Goal: Information Seeking & Learning: Learn about a topic

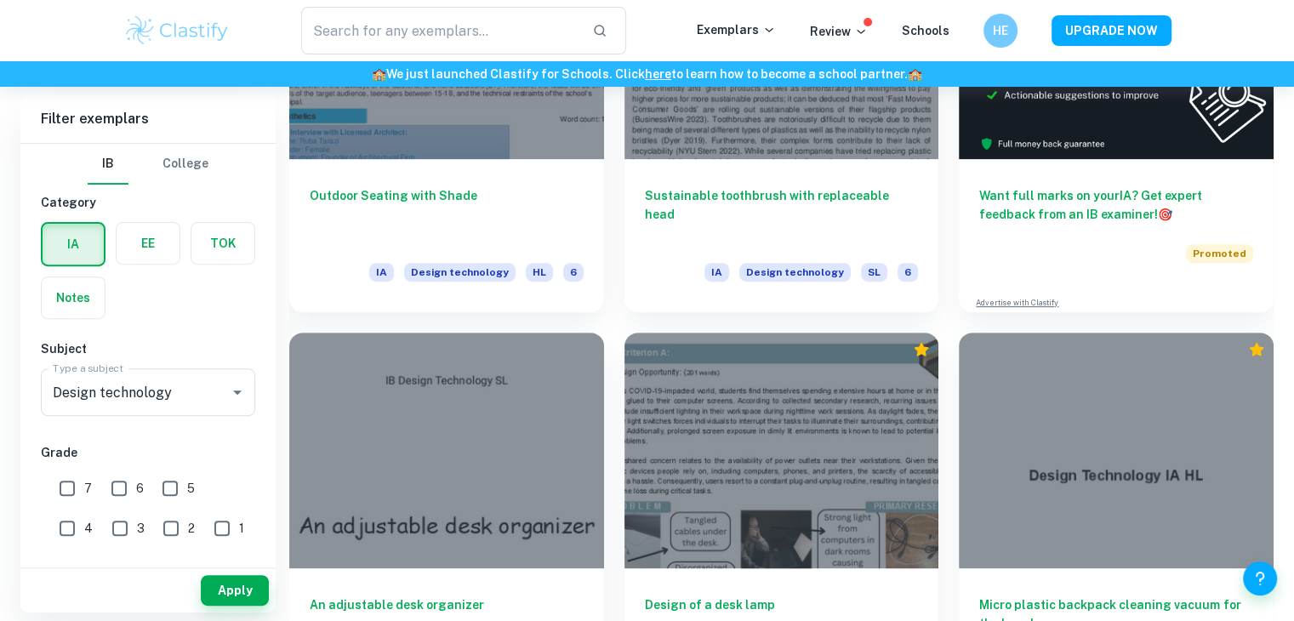
scroll to position [453, 0]
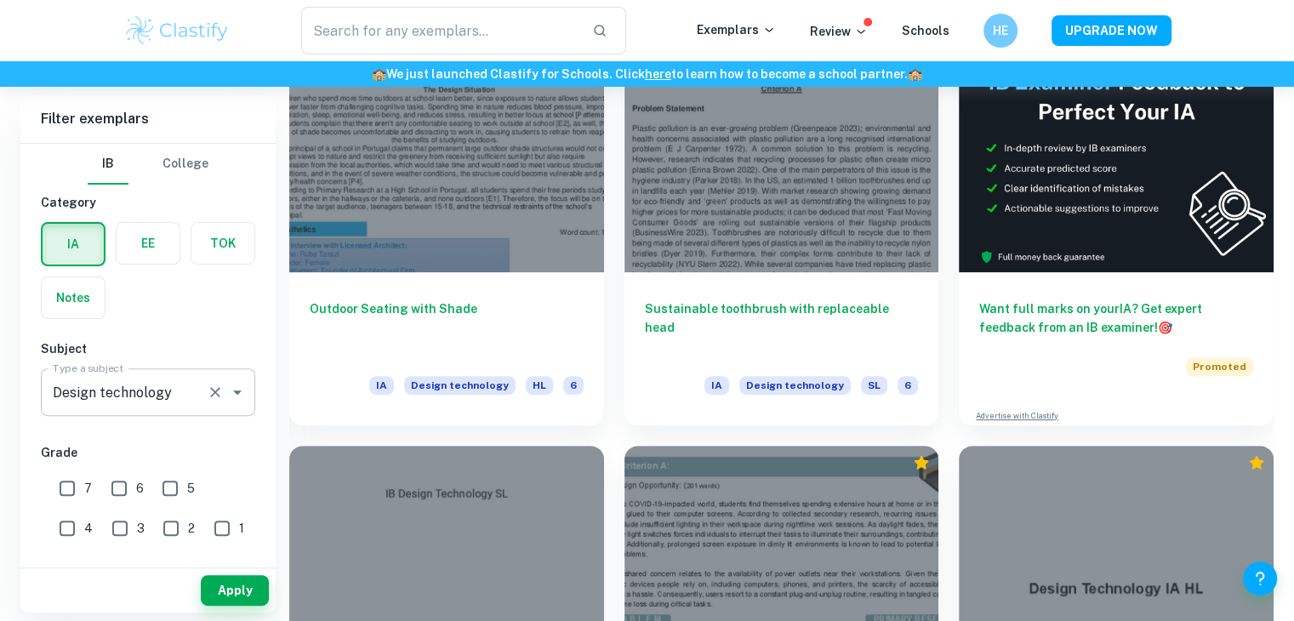
click at [218, 395] on icon "Clear" at bounding box center [215, 392] width 17 height 17
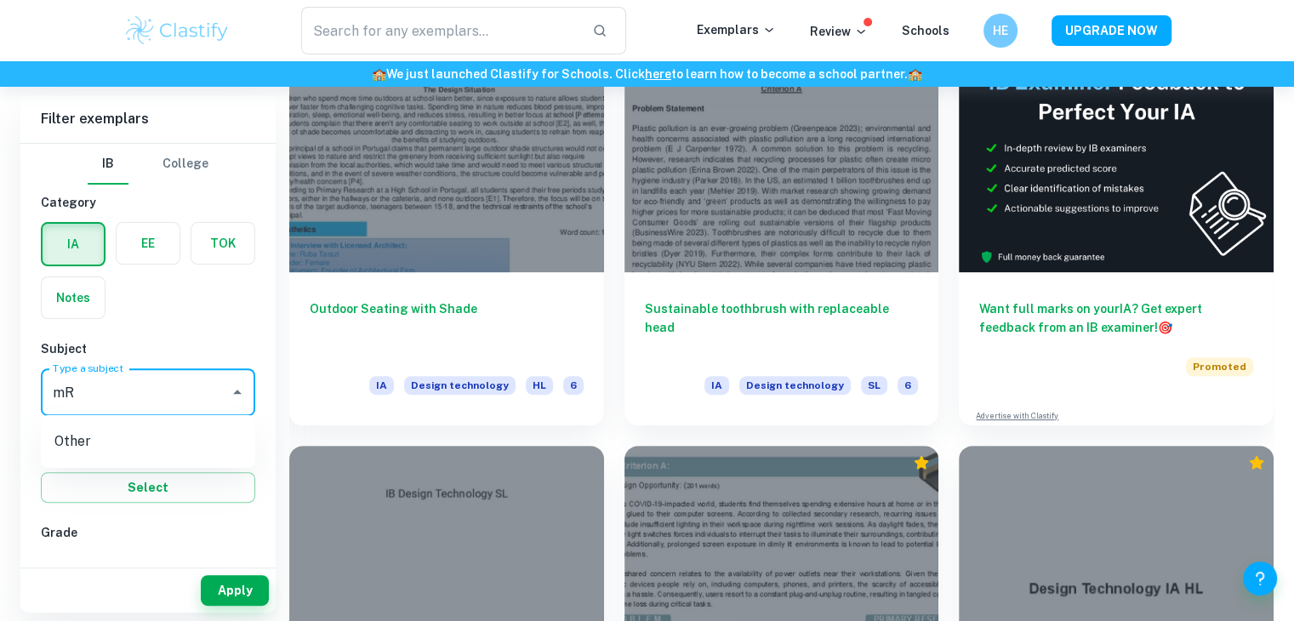
type input "m"
click at [113, 477] on li "Maths" at bounding box center [148, 478] width 214 height 31
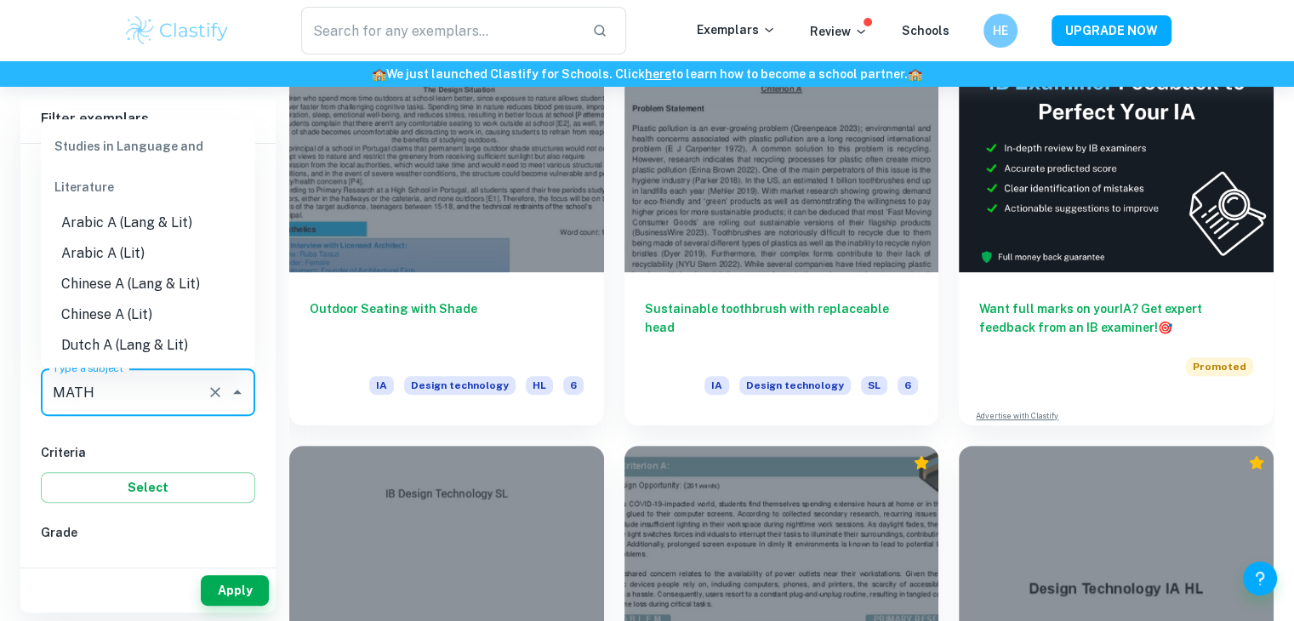
click at [133, 402] on input "MATH" at bounding box center [123, 392] width 151 height 32
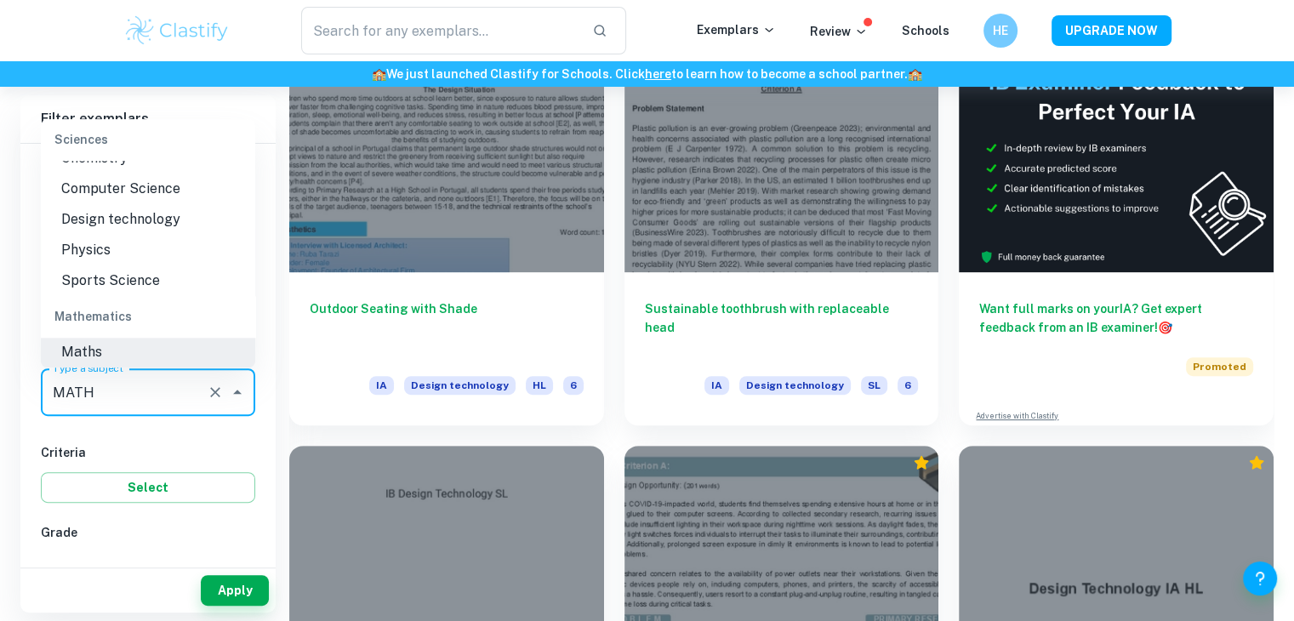
scroll to position [2270, 0]
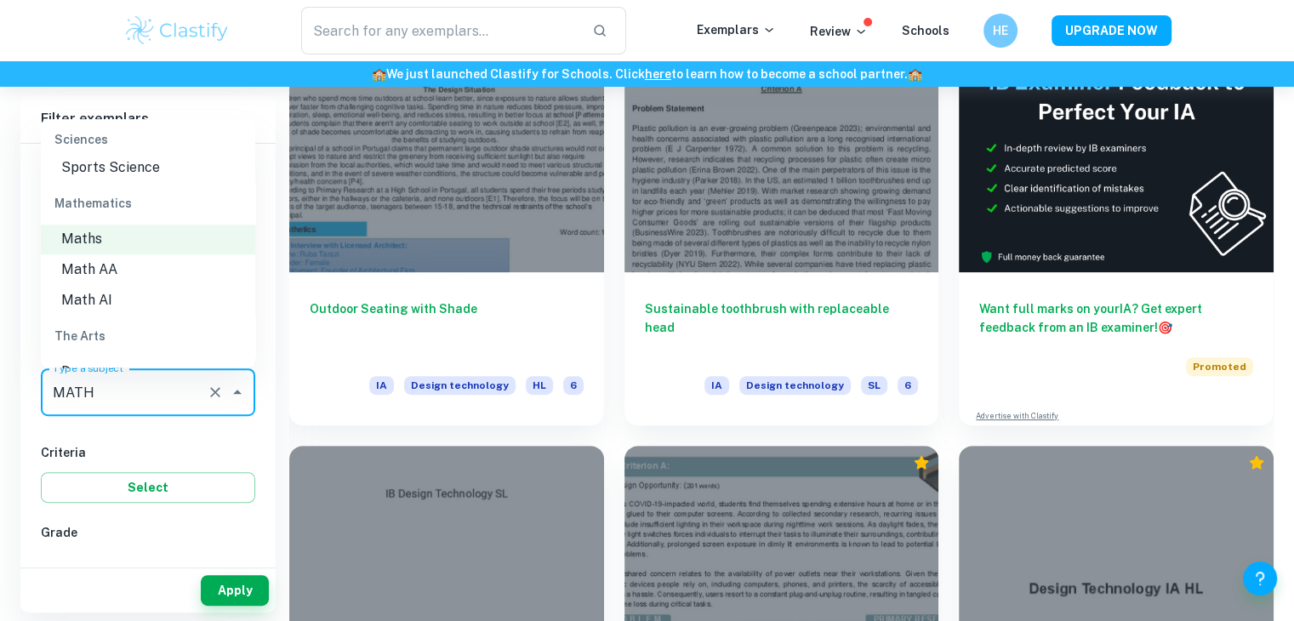
click at [145, 293] on li "Math AI" at bounding box center [148, 300] width 214 height 31
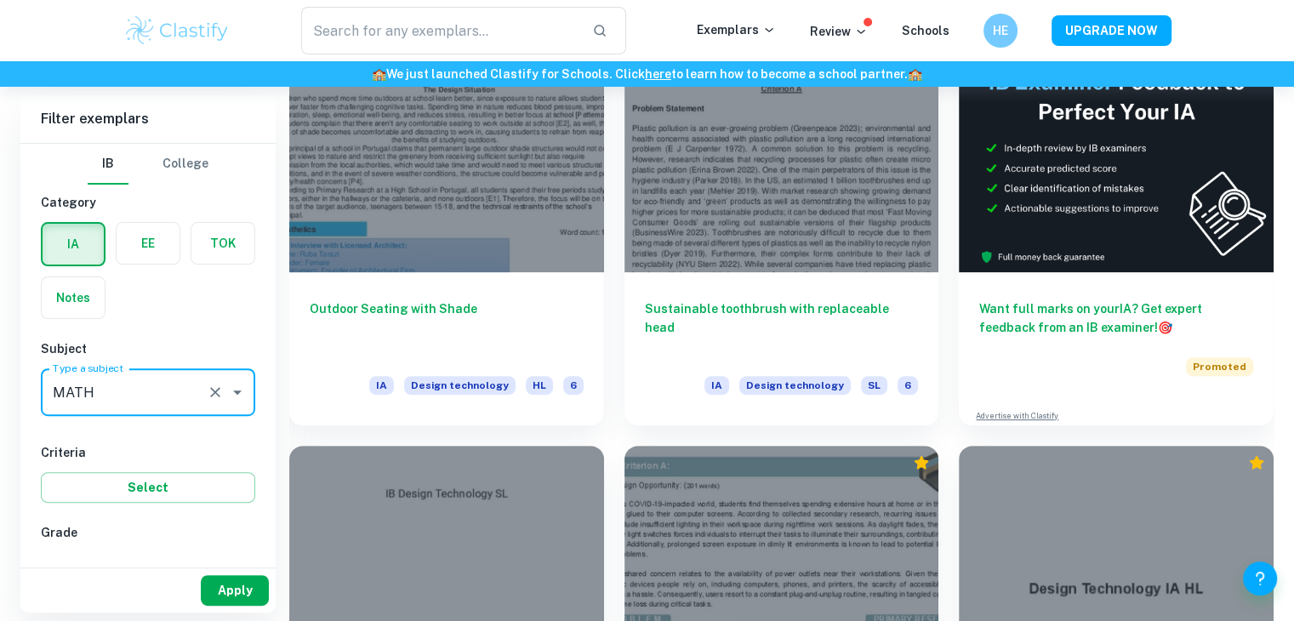
type input "Math AI"
click at [239, 595] on button "Apply" at bounding box center [235, 590] width 68 height 31
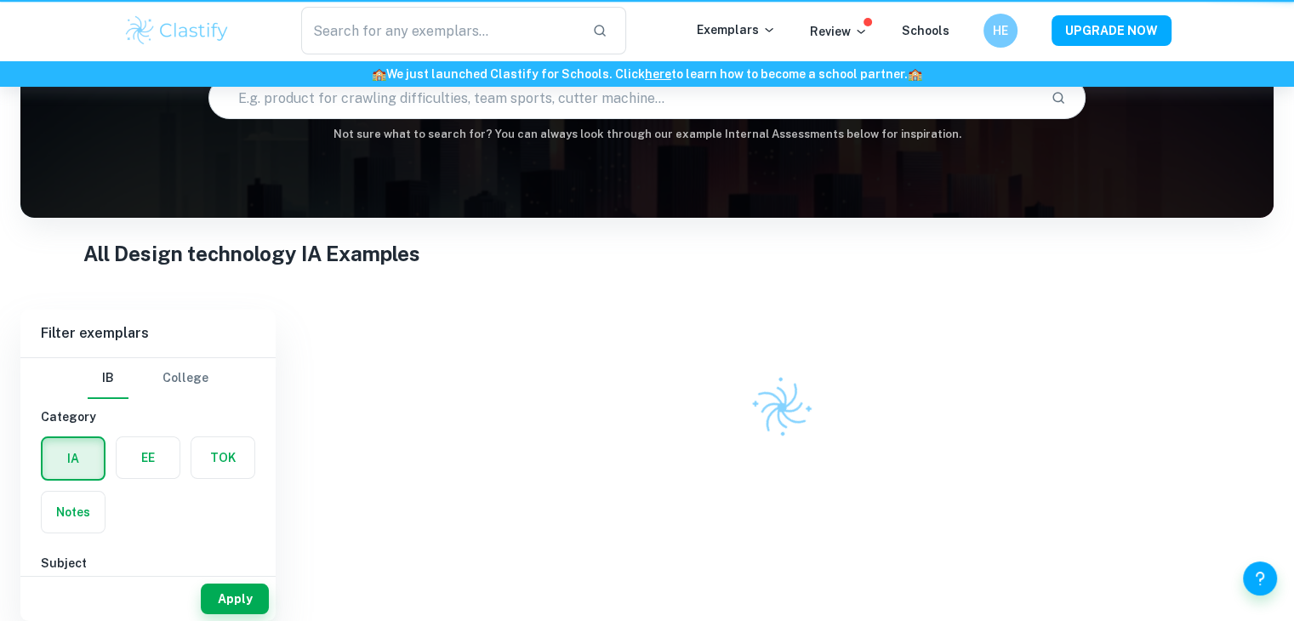
scroll to position [127, 0]
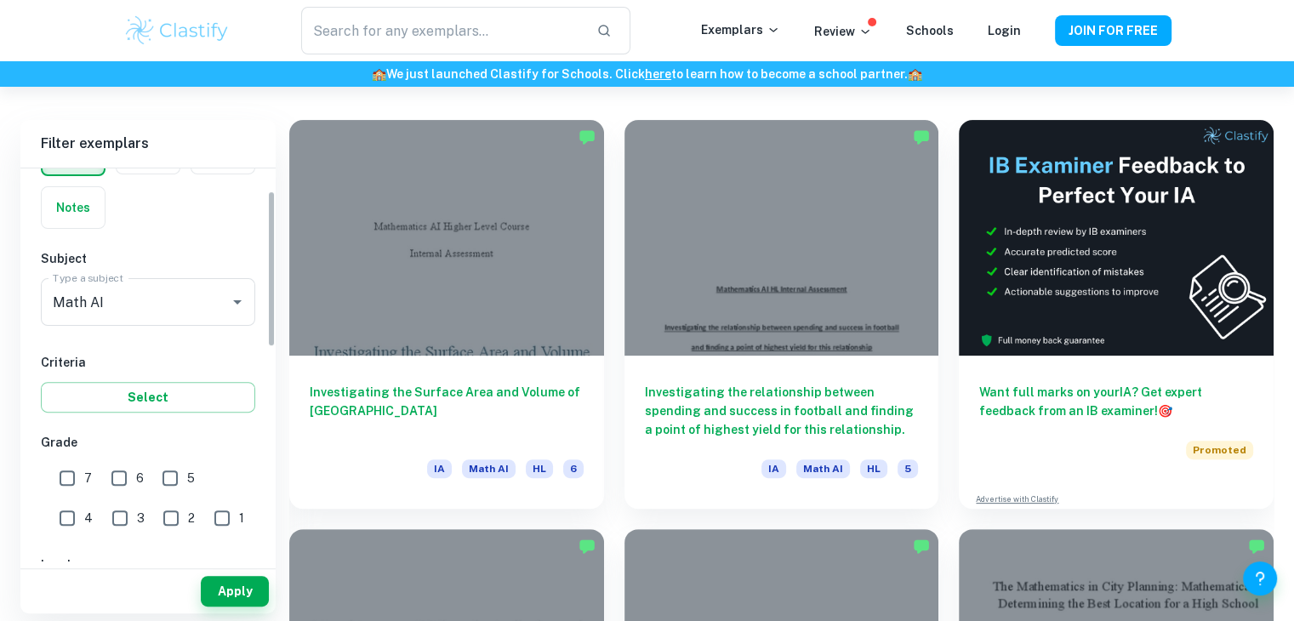
scroll to position [226, 0]
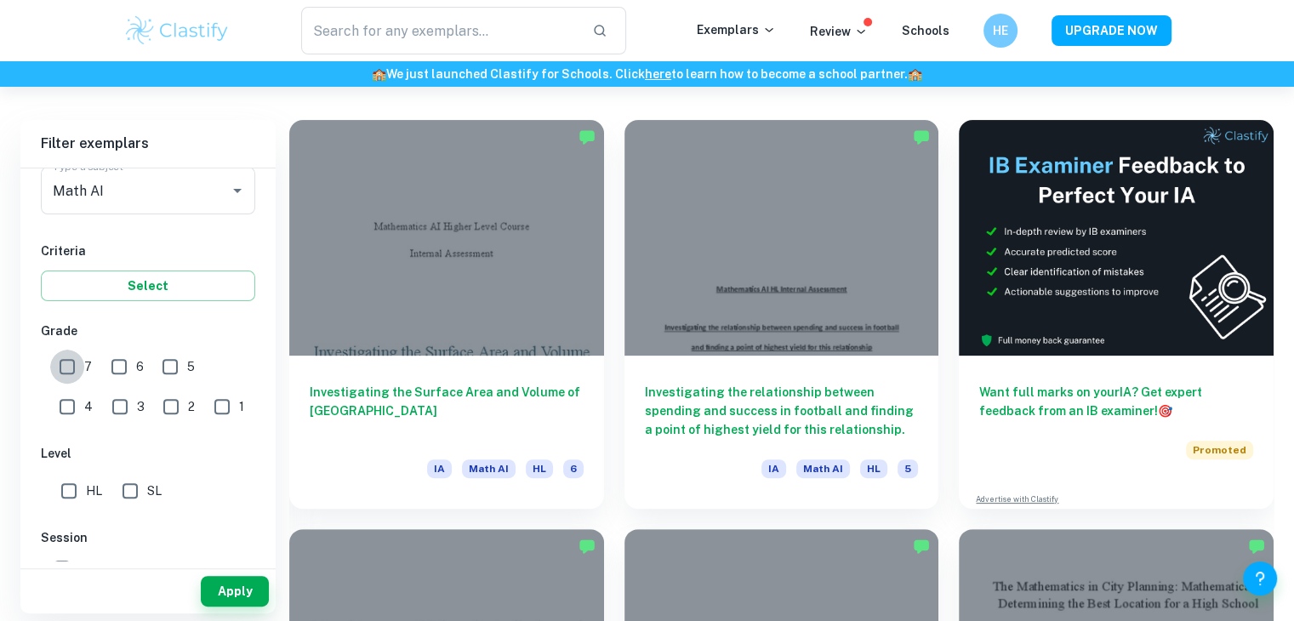
click at [66, 370] on input "7" at bounding box center [67, 367] width 34 height 34
checkbox input "true"
click at [109, 368] on input "6" at bounding box center [119, 367] width 34 height 34
checkbox input "true"
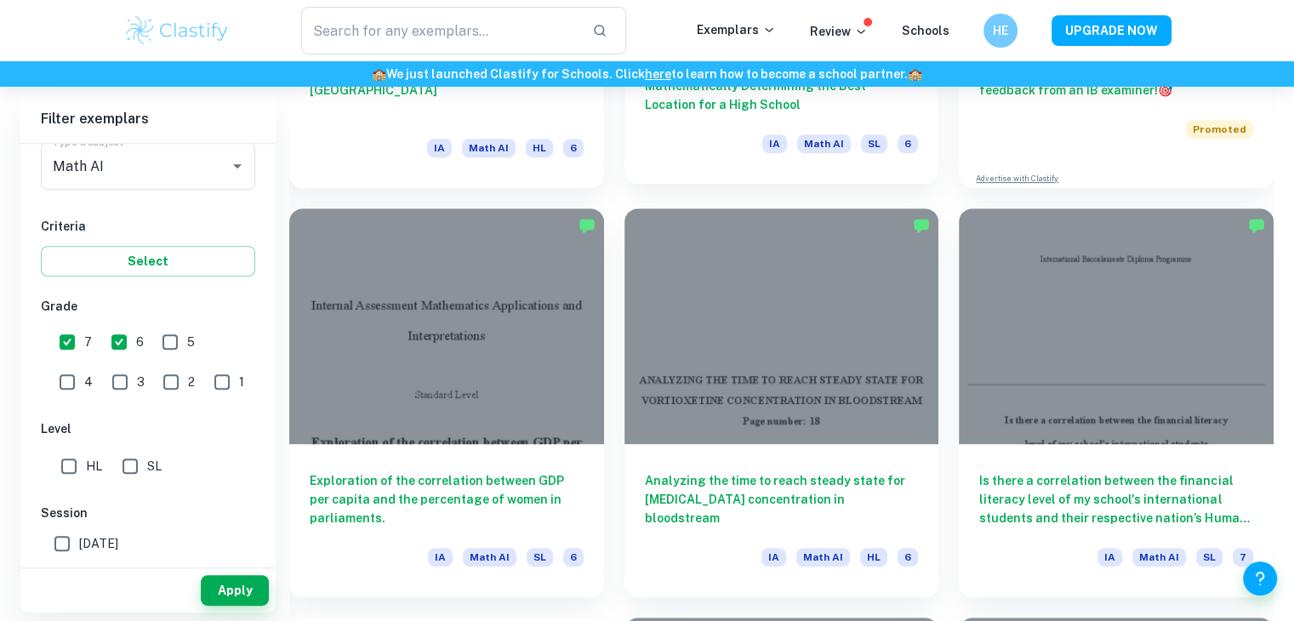
scroll to position [794, 0]
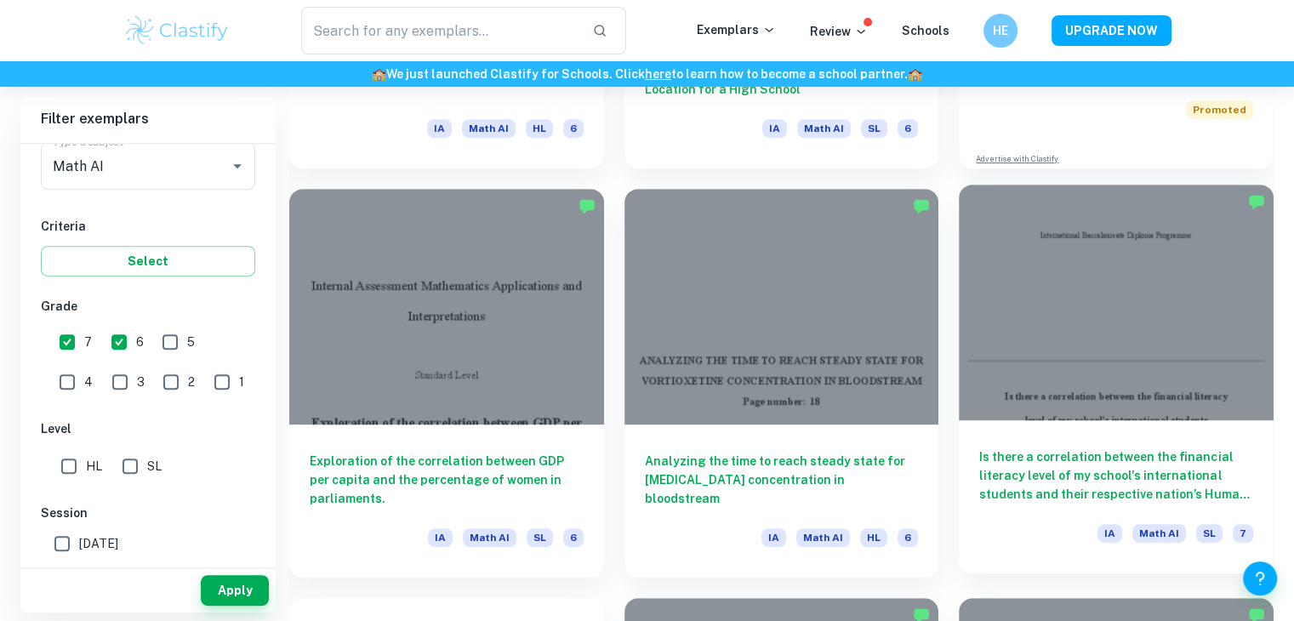
click at [1067, 271] on div at bounding box center [1116, 303] width 315 height 236
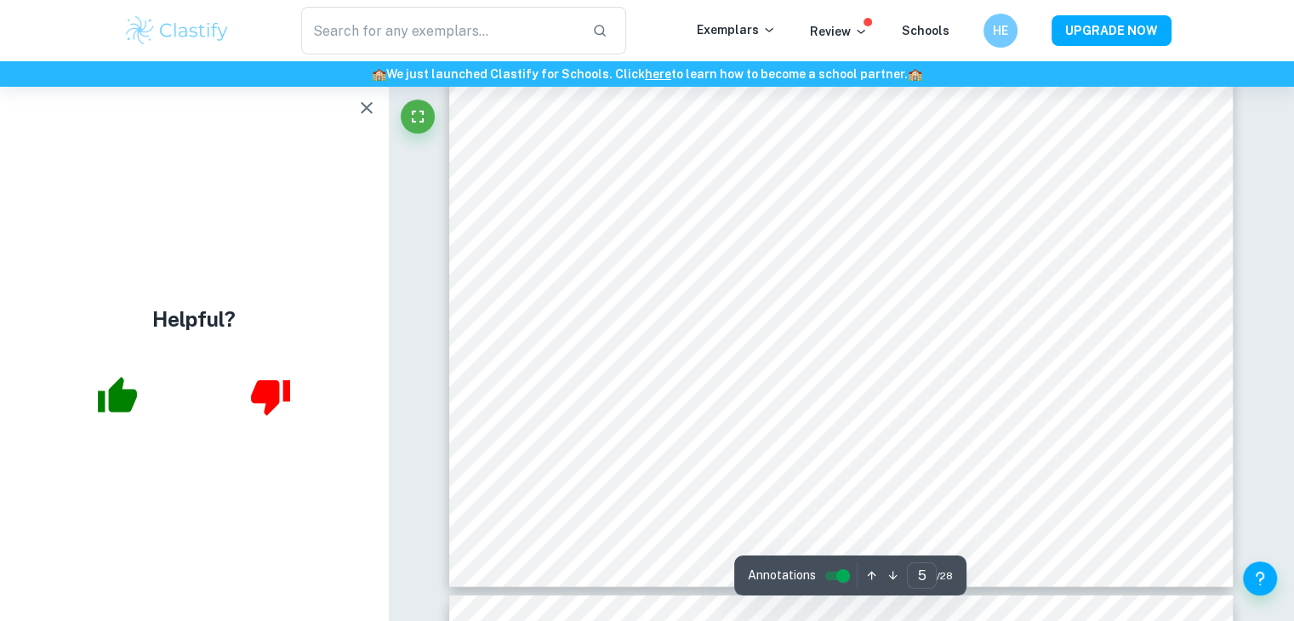
scroll to position [4876, 0]
click at [361, 110] on icon "button" at bounding box center [366, 108] width 20 height 20
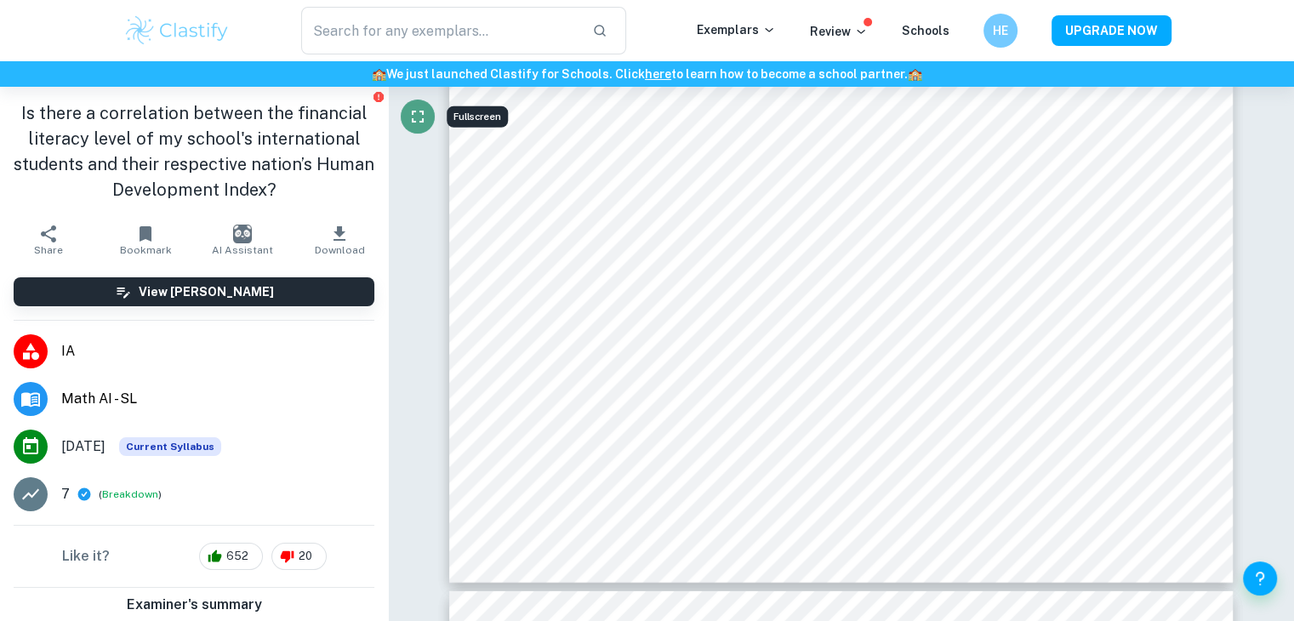
click at [415, 119] on icon "Fullscreen" at bounding box center [417, 116] width 20 height 20
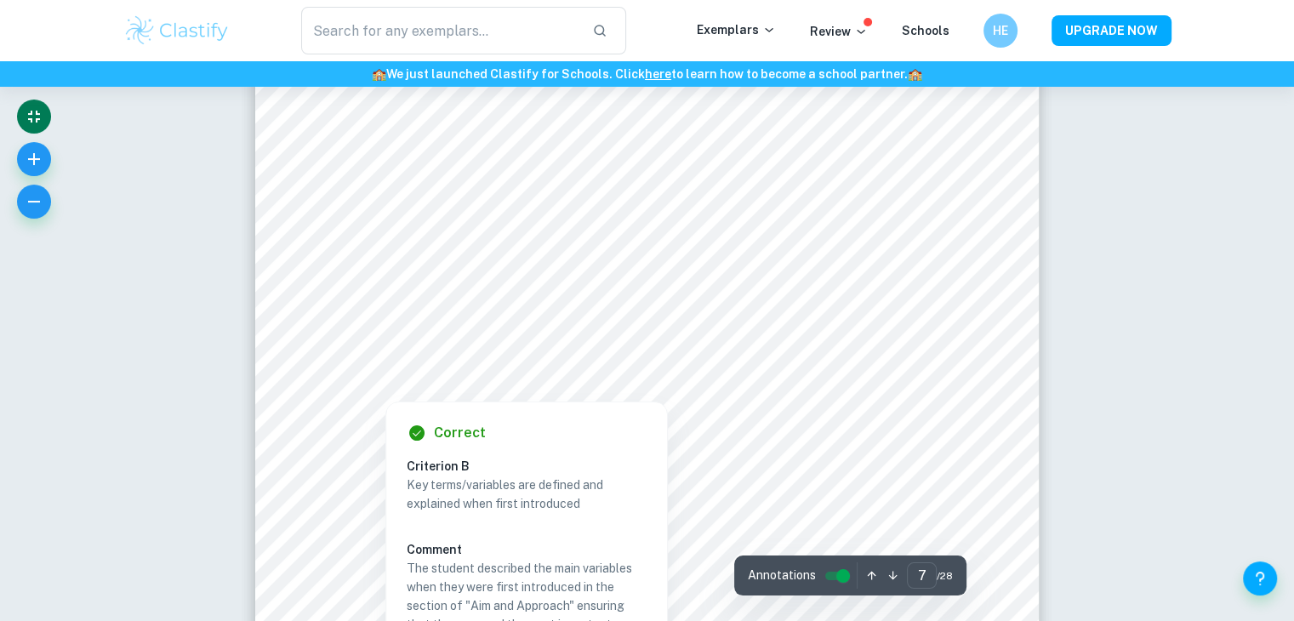
scroll to position [6549, 0]
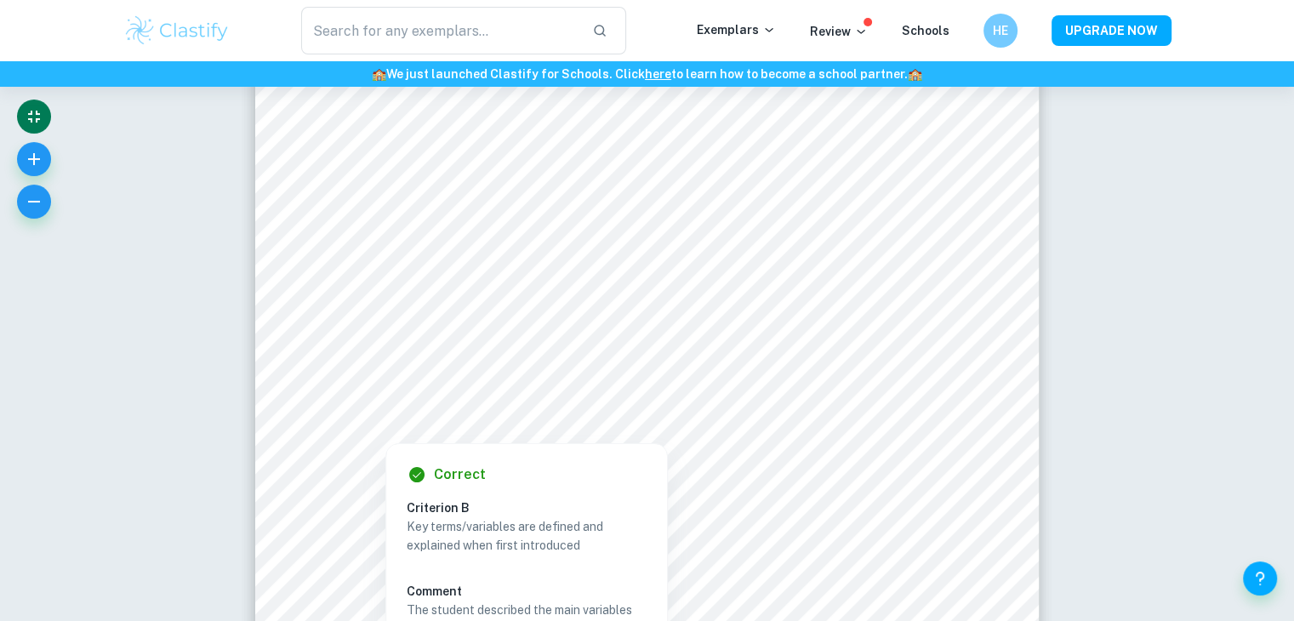
drag, startPoint x: 1116, startPoint y: 163, endPoint x: 1212, endPoint y: 169, distance: 96.3
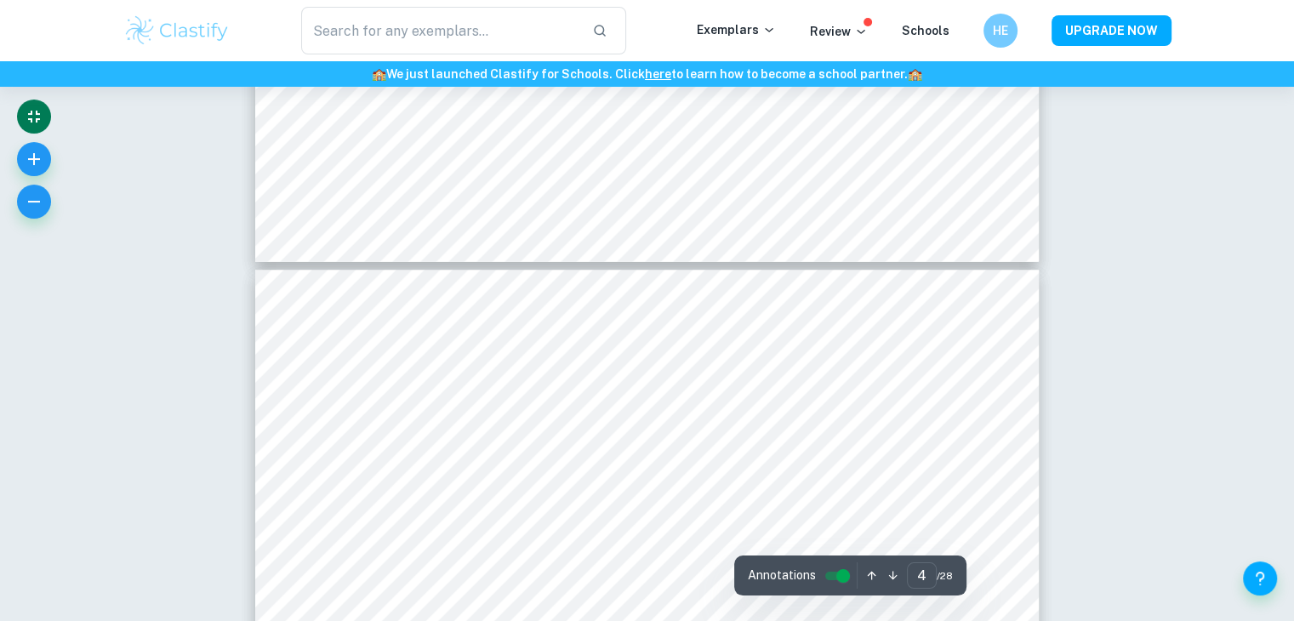
type input "3"
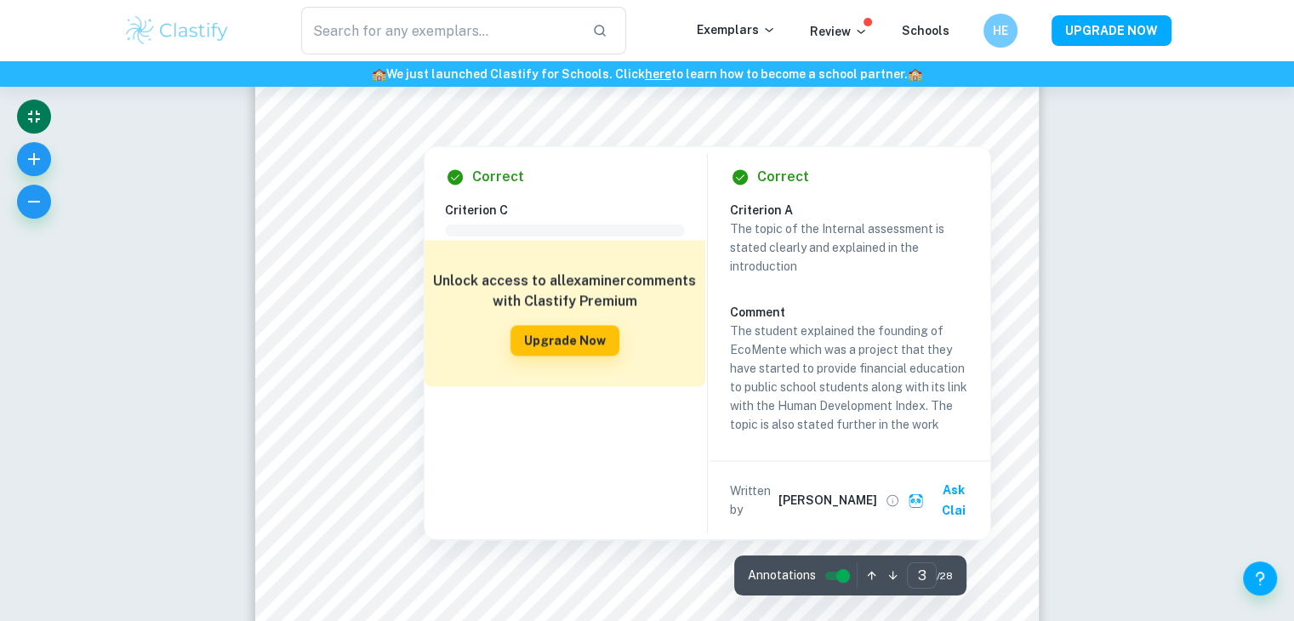
scroll to position [2580, 0]
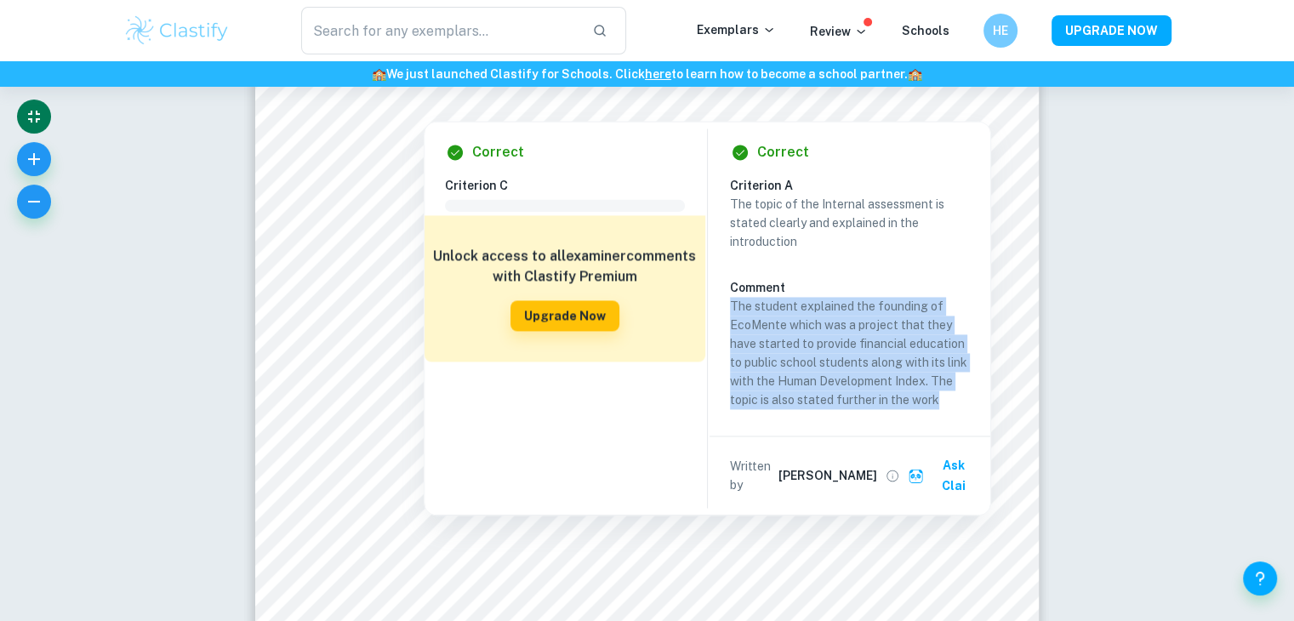
drag, startPoint x: 731, startPoint y: 304, endPoint x: 944, endPoint y: 407, distance: 236.2
click at [943, 409] on div "Criterion A The topic of the Internal assessment is stated clearly and explaine…" at bounding box center [856, 295] width 253 height 239
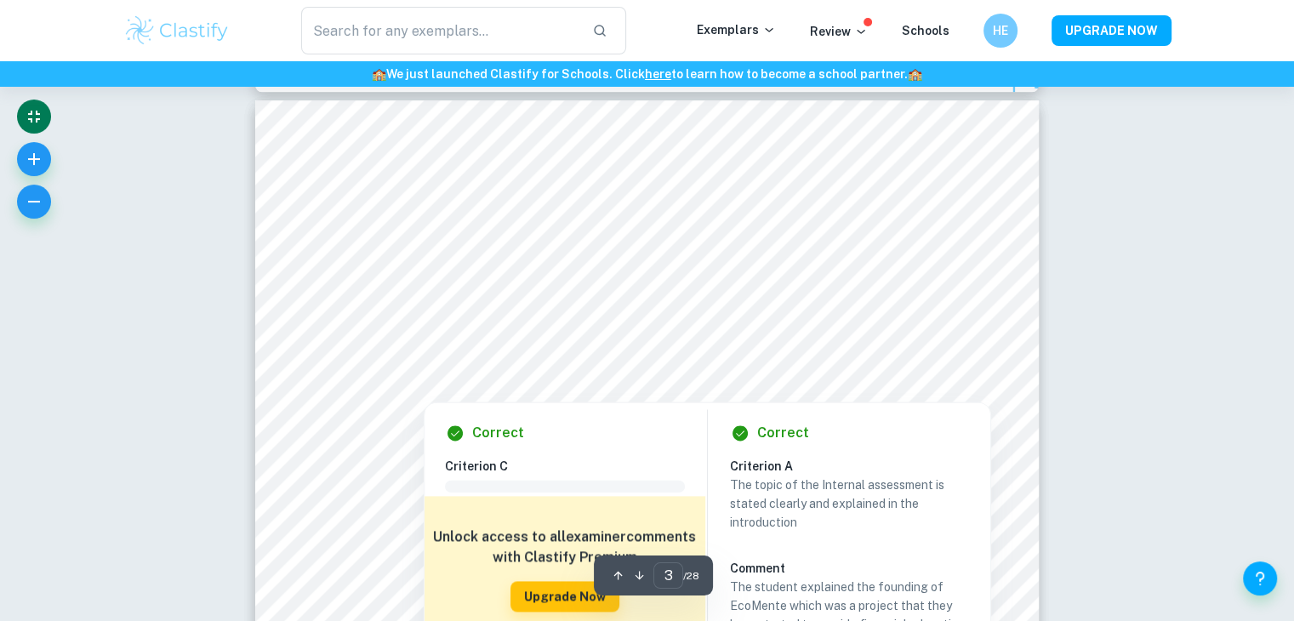
scroll to position [2240, 0]
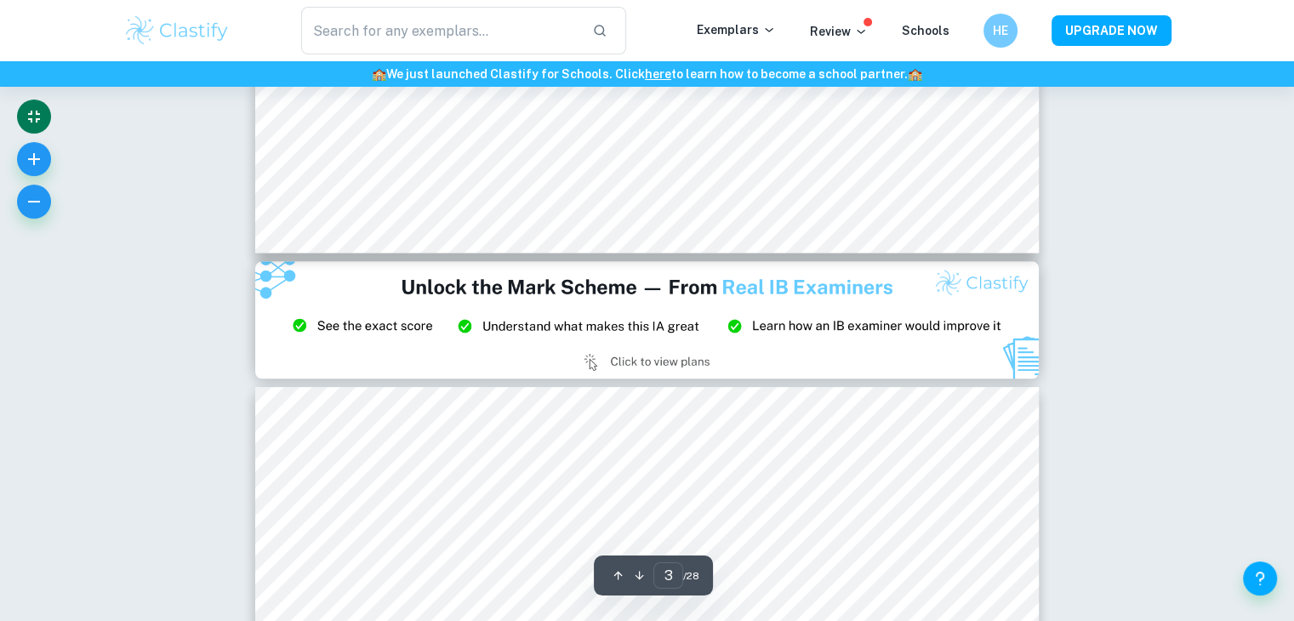
type input "2"
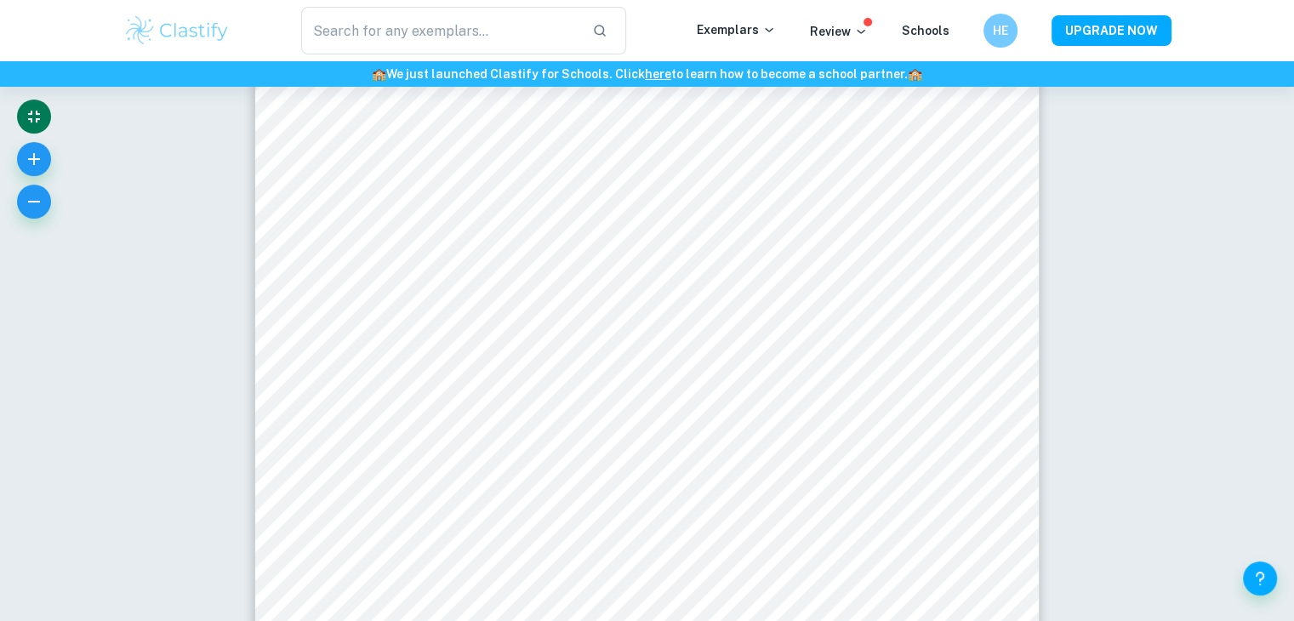
scroll to position [1232, 0]
